Goal: Task Accomplishment & Management: Manage account settings

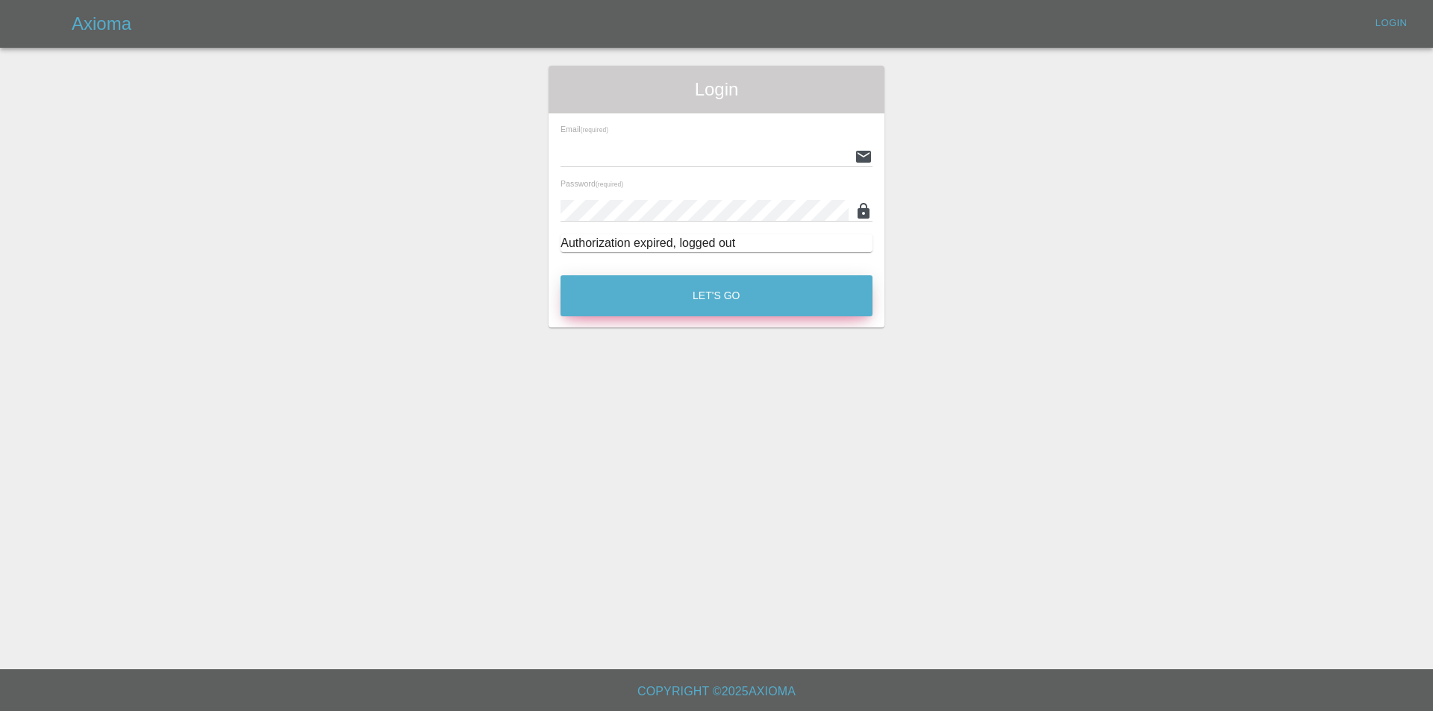
type input "[EMAIL_ADDRESS][DOMAIN_NAME]"
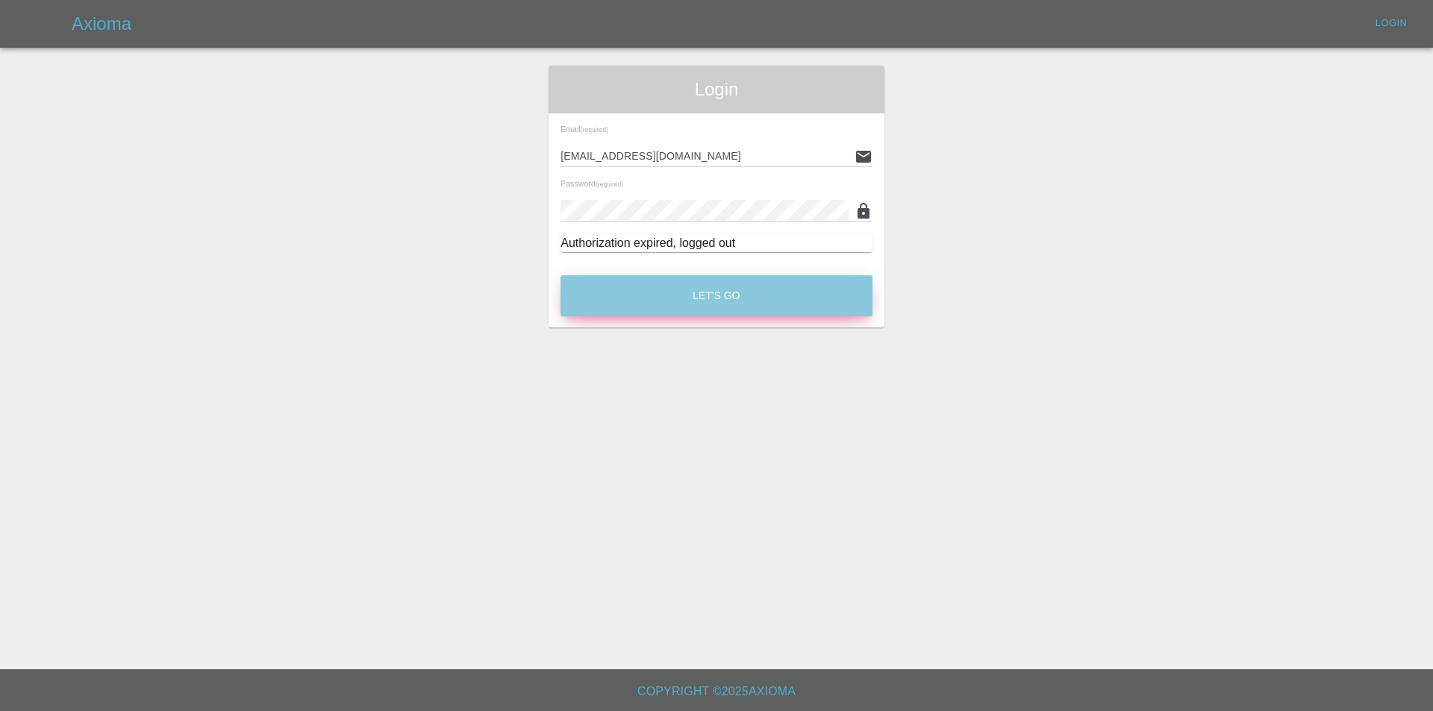
click at [835, 310] on button "Let's Go" at bounding box center [717, 295] width 312 height 41
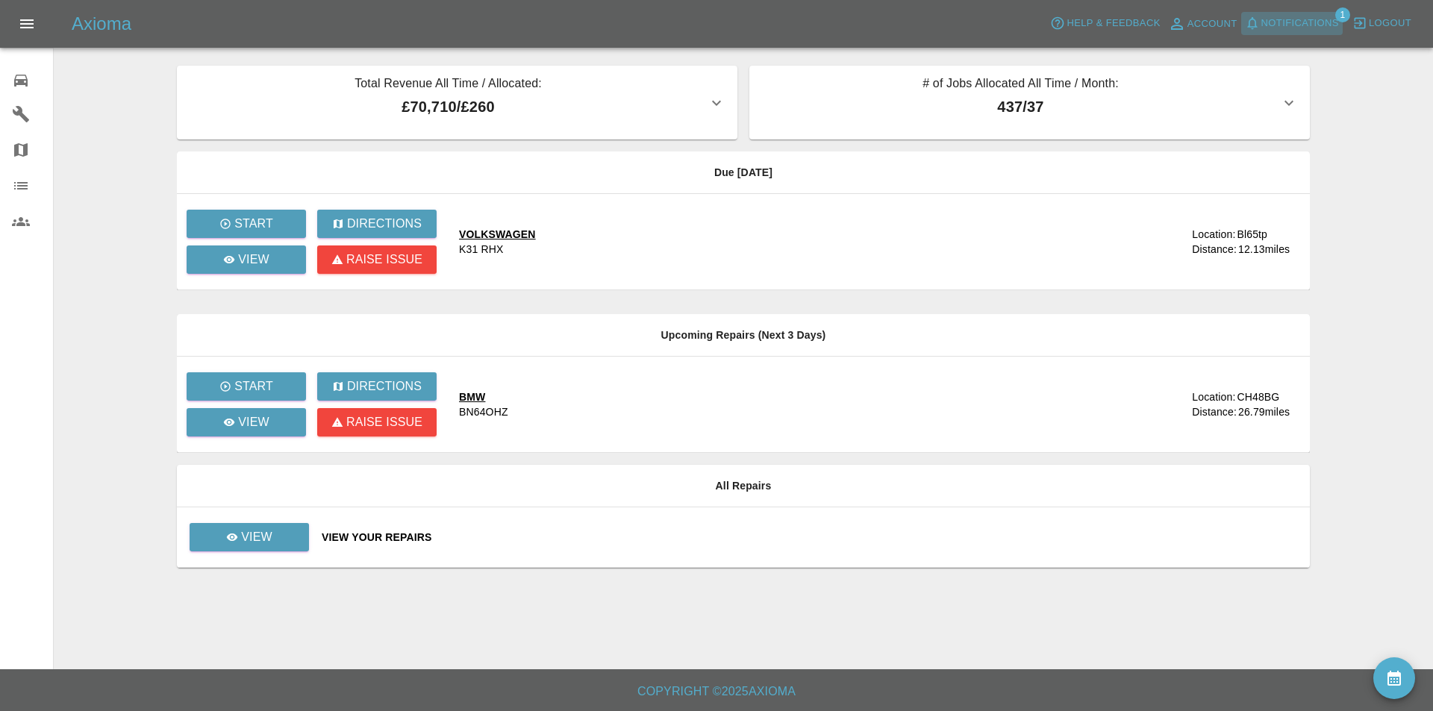
click at [1305, 15] on span "Notifications" at bounding box center [1301, 23] width 78 height 17
